Goal: Navigation & Orientation: Find specific page/section

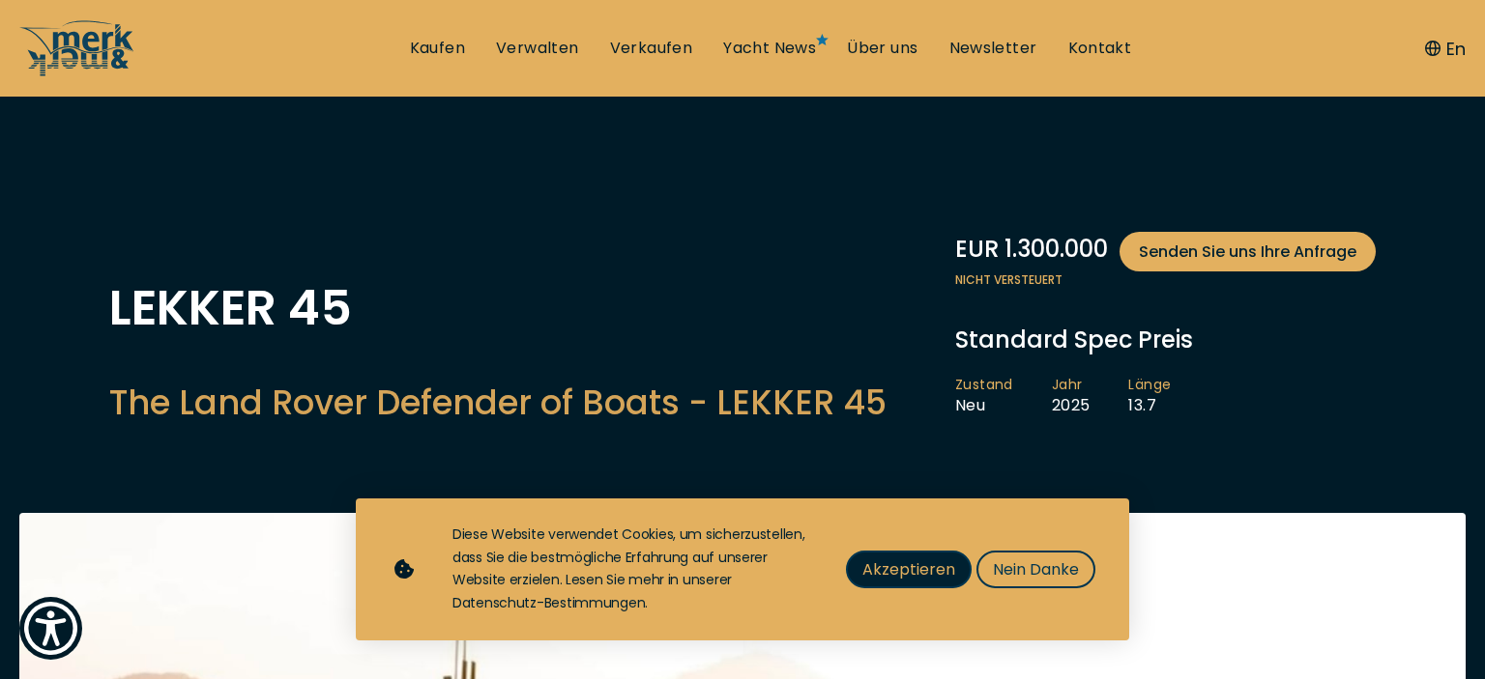
click at [930, 577] on span "Akzeptieren" at bounding box center [908, 570] width 93 height 24
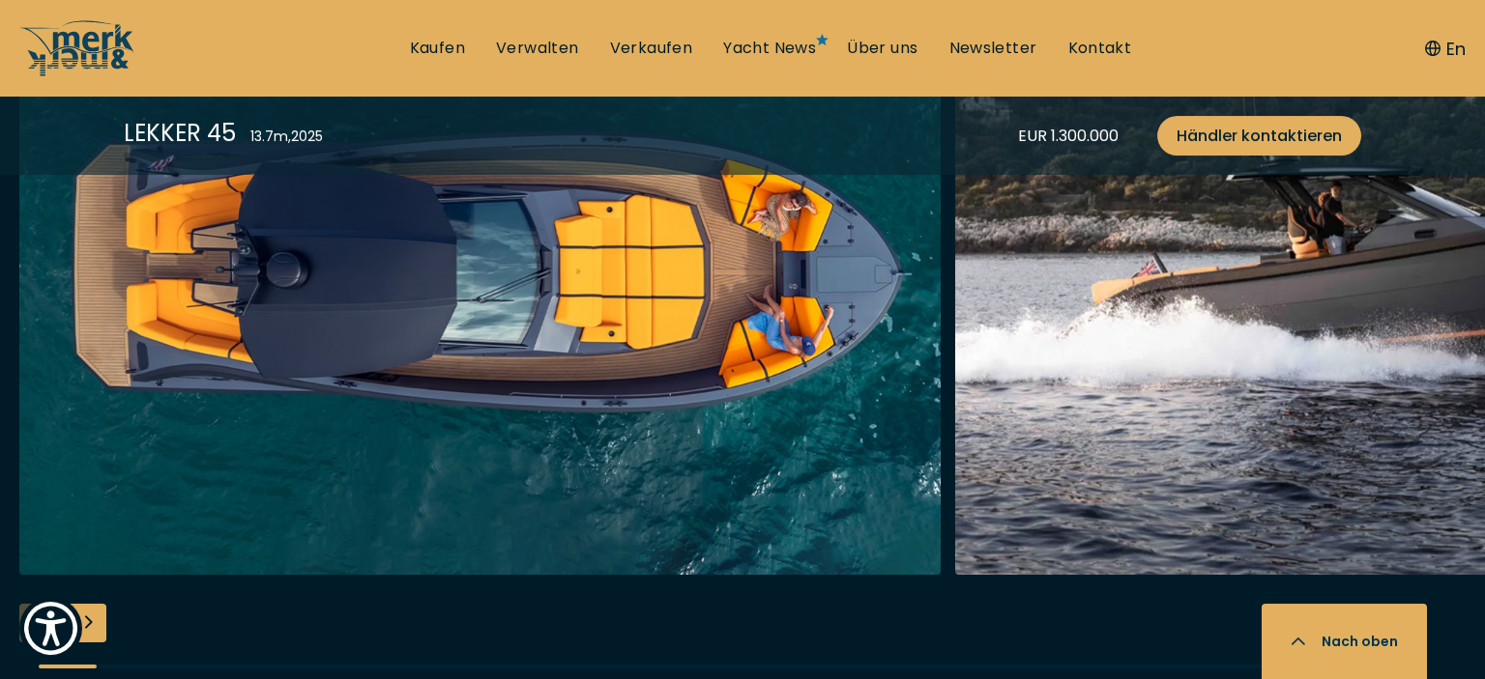
scroll to position [2653, 0]
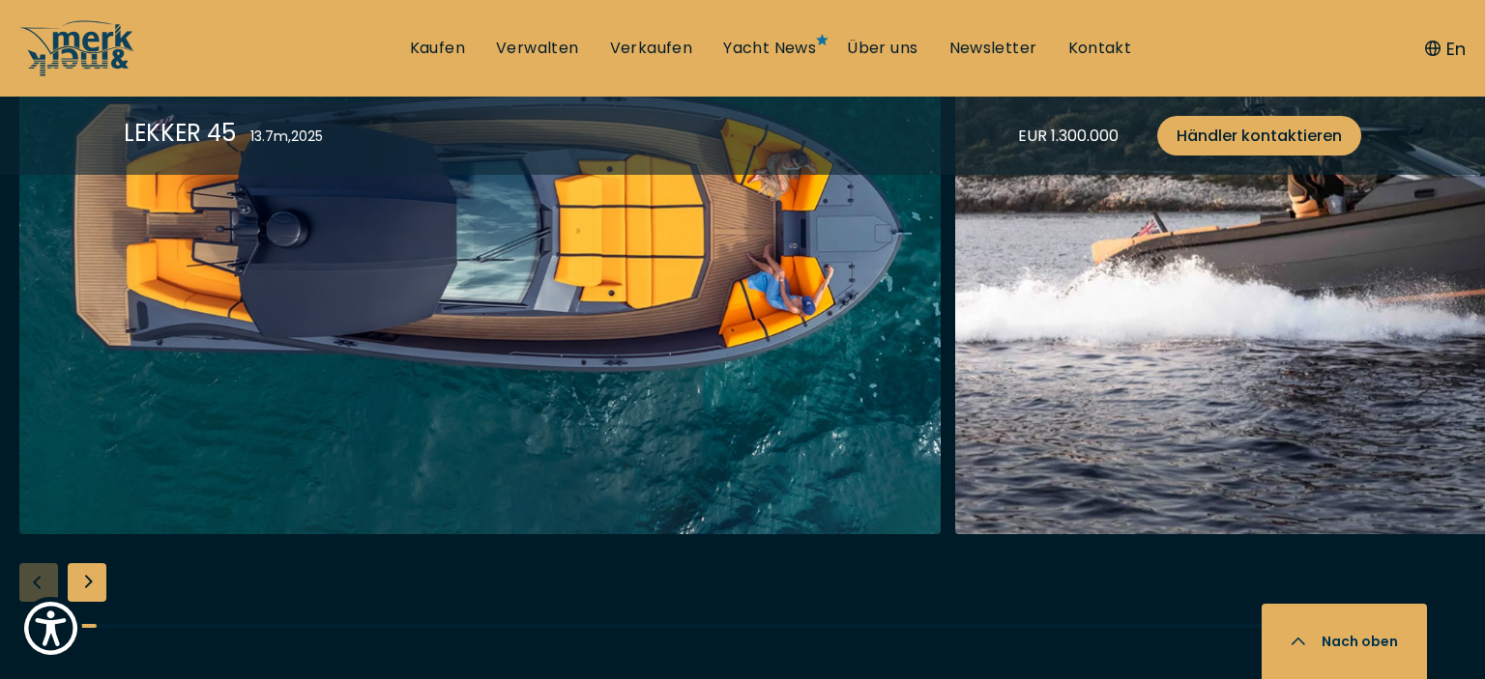
click at [90, 586] on div "Next slide" at bounding box center [87, 582] width 39 height 39
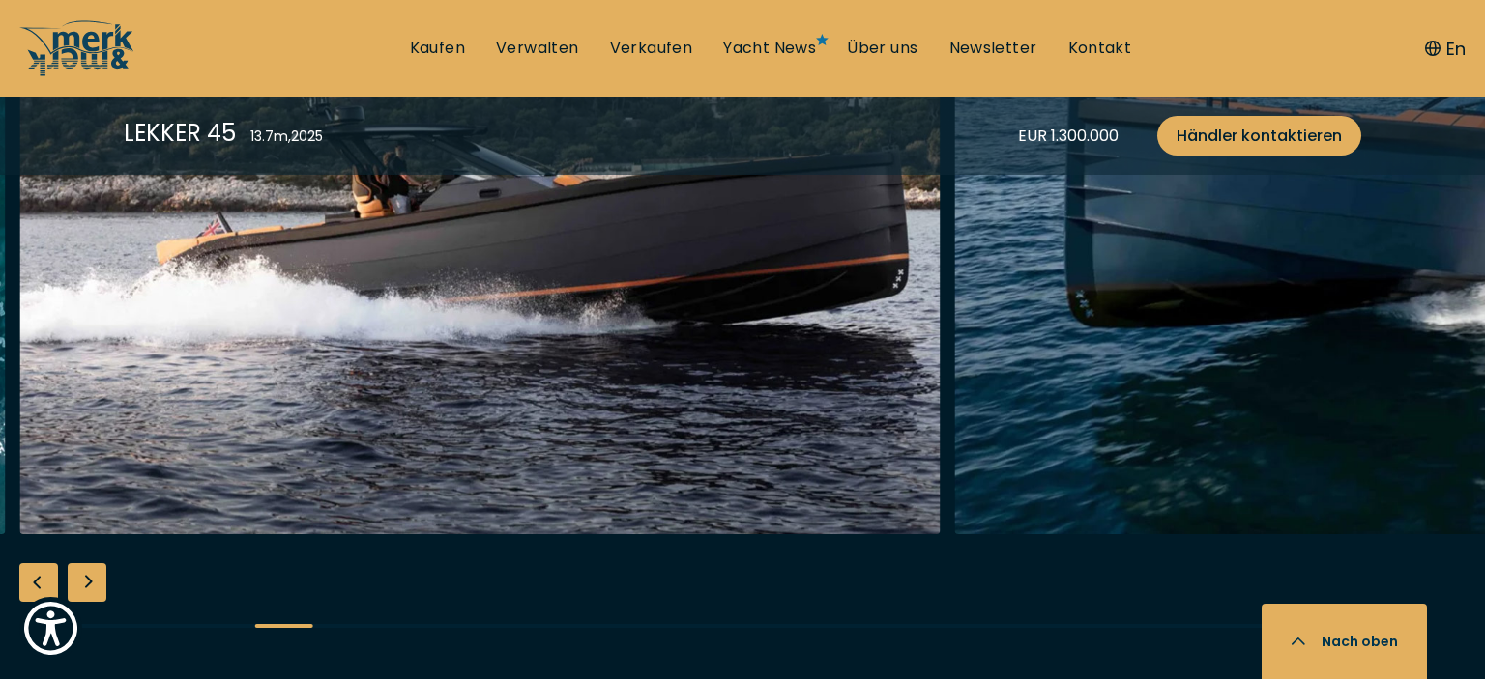
click at [90, 586] on div "Next slide" at bounding box center [87, 582] width 39 height 39
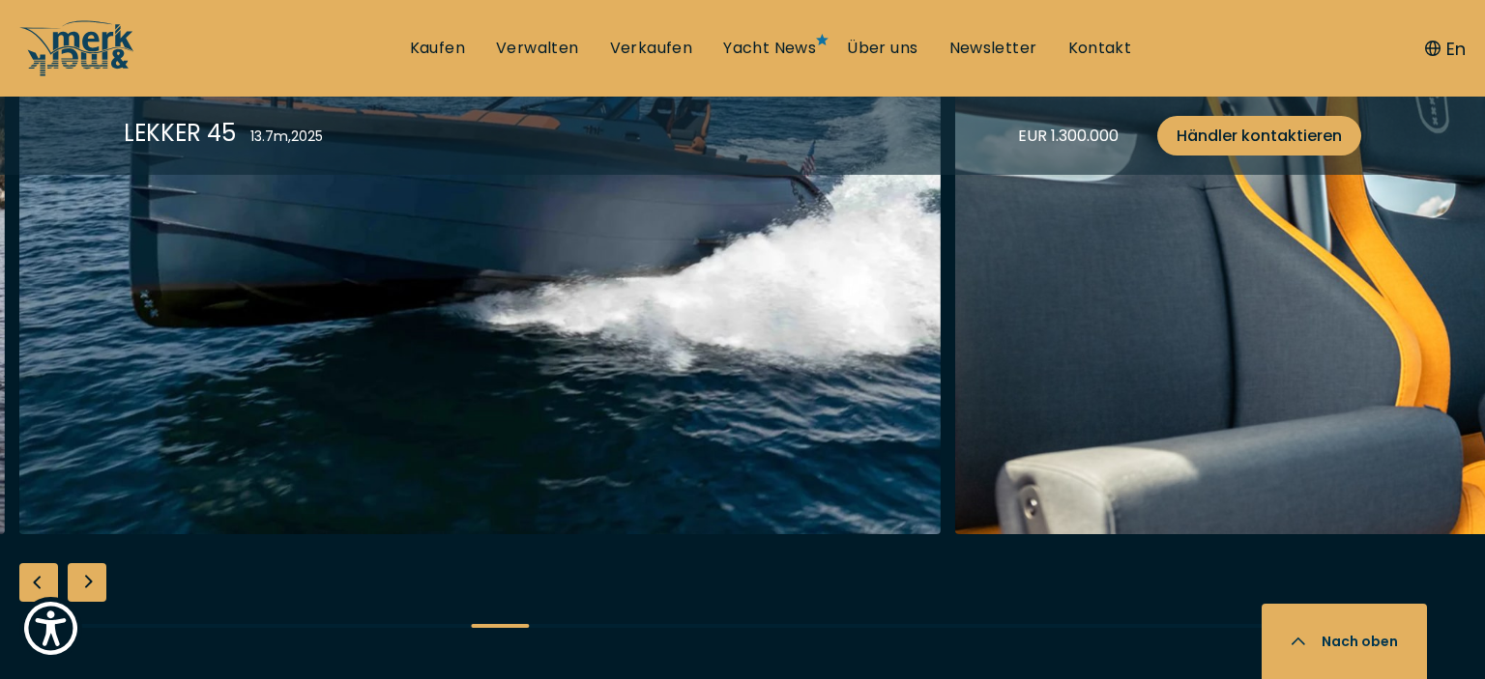
click at [90, 586] on div "Next slide" at bounding box center [87, 582] width 39 height 39
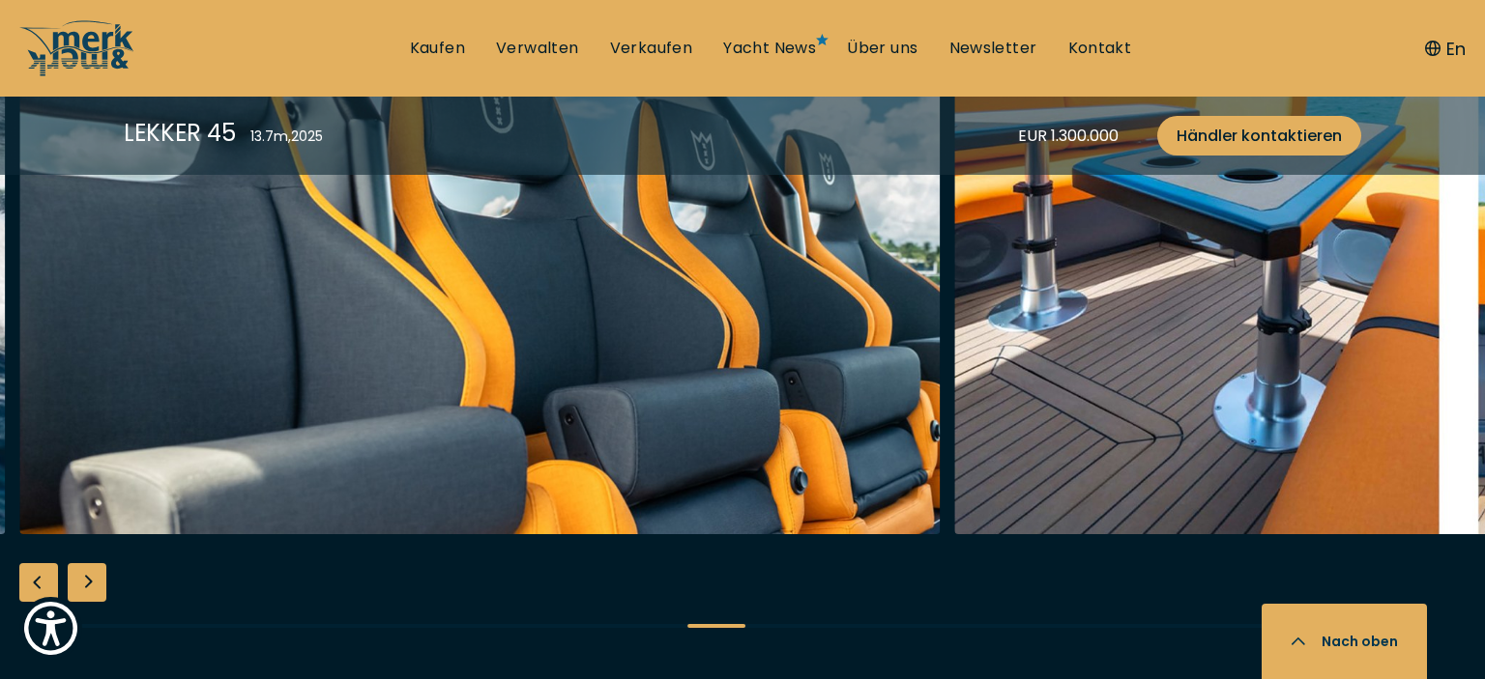
click at [90, 586] on div "Next slide" at bounding box center [87, 582] width 39 height 39
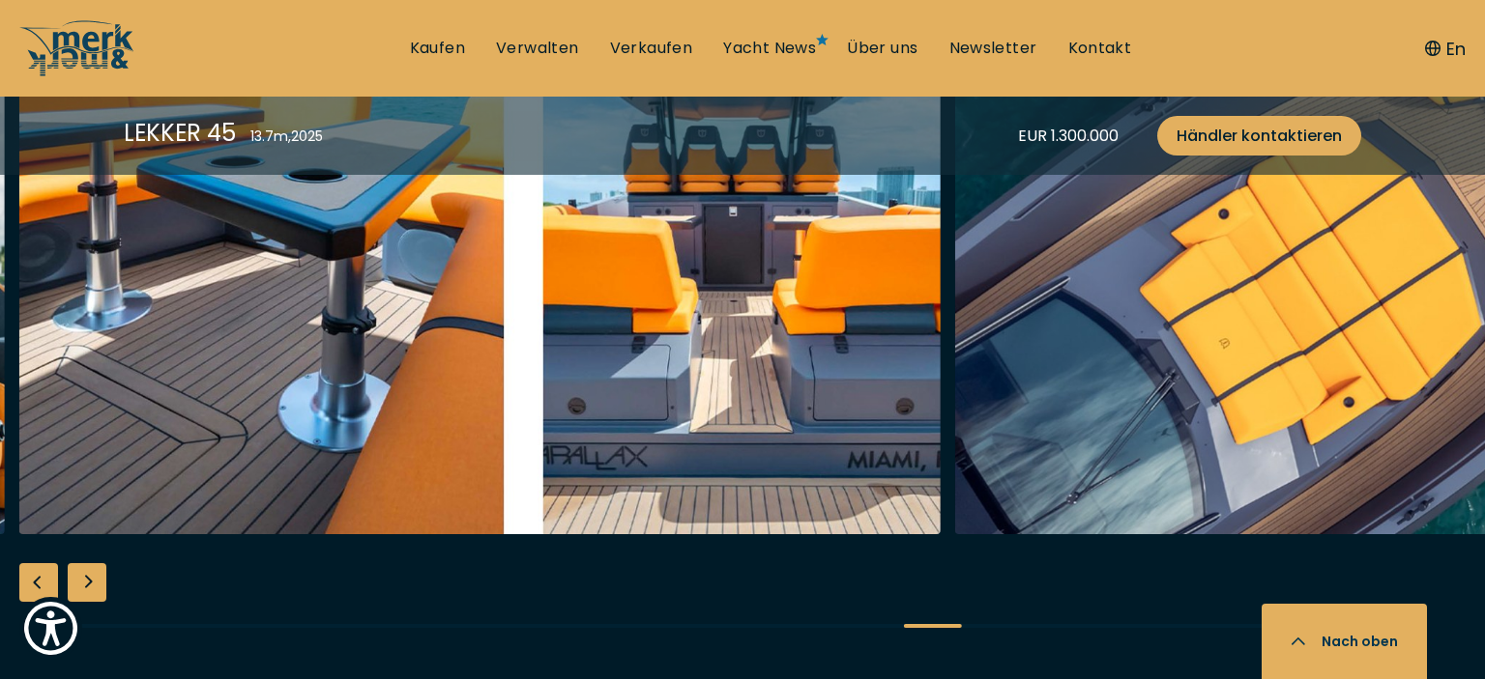
click at [90, 586] on div "Next slide" at bounding box center [87, 582] width 39 height 39
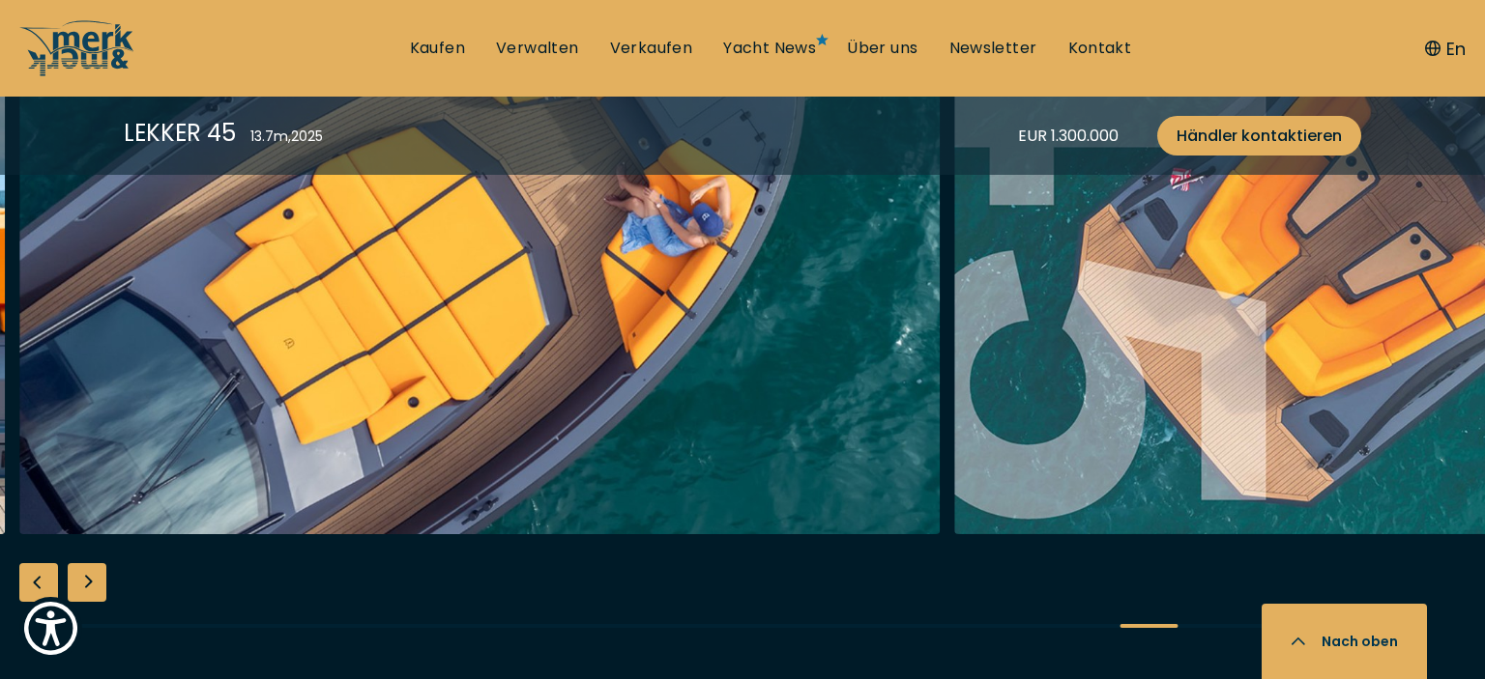
click at [90, 586] on div "Next slide" at bounding box center [87, 582] width 39 height 39
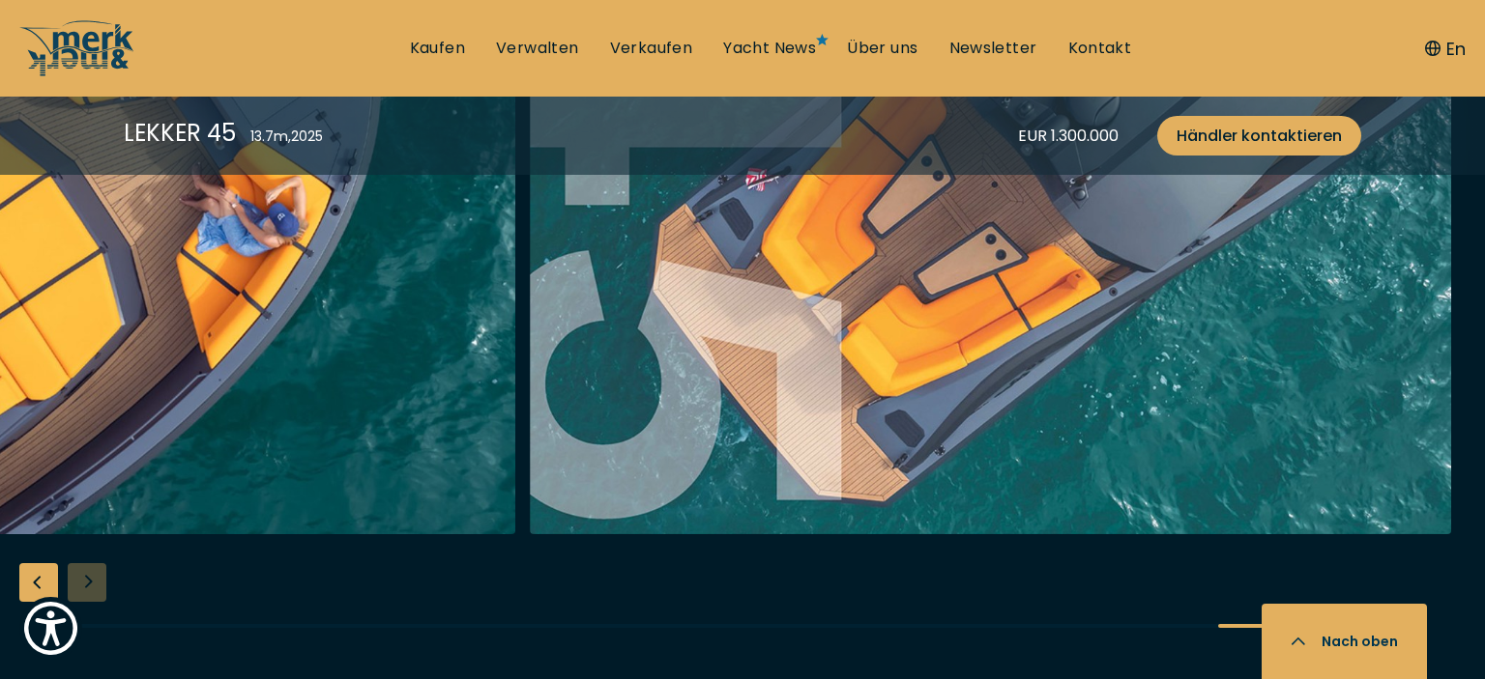
click at [90, 586] on div at bounding box center [742, 288] width 1485 height 744
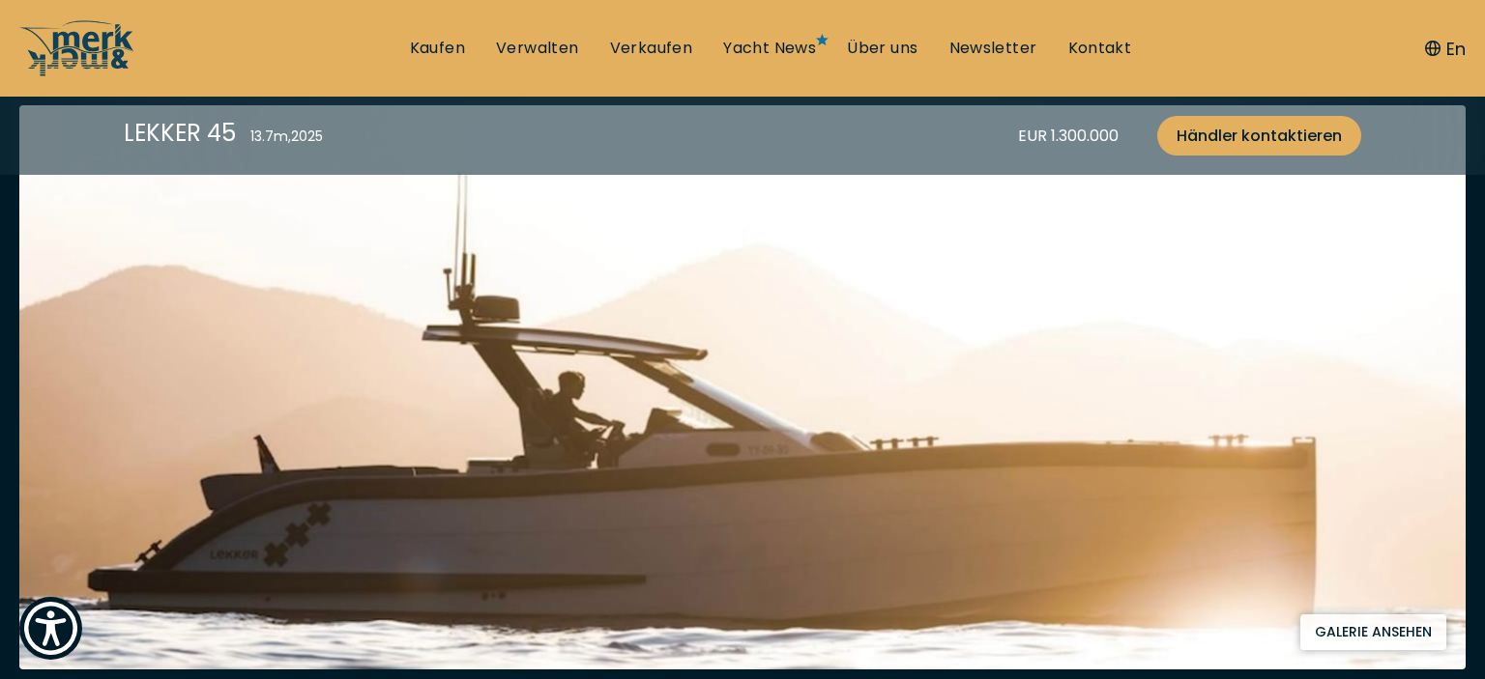
scroll to position [0, 0]
